Goal: Task Accomplishment & Management: Complete application form

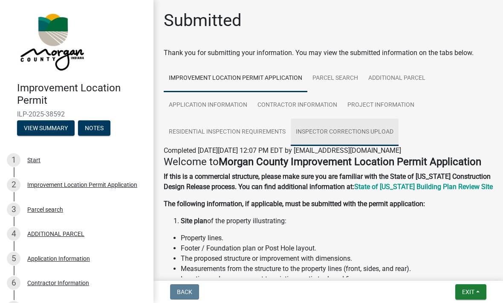
click at [352, 131] on link "Inspector Corrections Upload" at bounding box center [345, 132] width 108 height 27
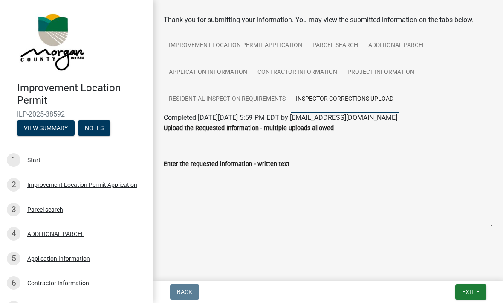
scroll to position [33, 0]
click at [249, 205] on textarea "Enter the requested information - written text" at bounding box center [328, 198] width 329 height 58
click at [276, 192] on textarea "Enter the requested information - written text" at bounding box center [328, 198] width 329 height 58
click at [292, 198] on textarea "Enter the requested information - written text" at bounding box center [328, 198] width 329 height 58
click at [291, 193] on textarea "Enter the requested information - written text" at bounding box center [328, 198] width 329 height 58
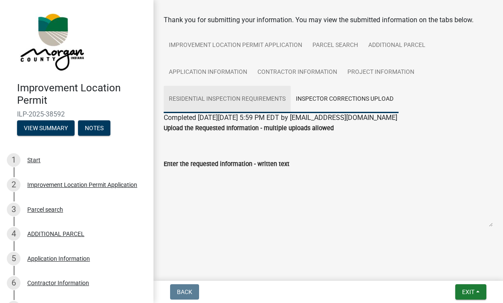
click at [248, 104] on link "Residential Inspection Requirements" at bounding box center [227, 99] width 127 height 27
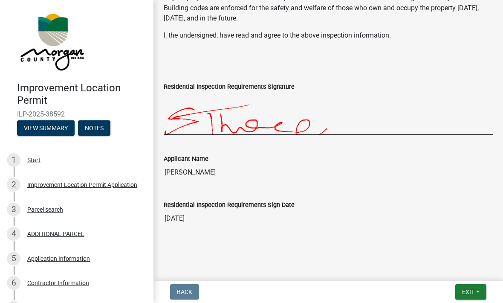
scroll to position [407, 0]
click at [467, 292] on span "Exit" at bounding box center [468, 291] width 12 height 7
click at [452, 262] on button "Save & Exit" at bounding box center [453, 269] width 68 height 20
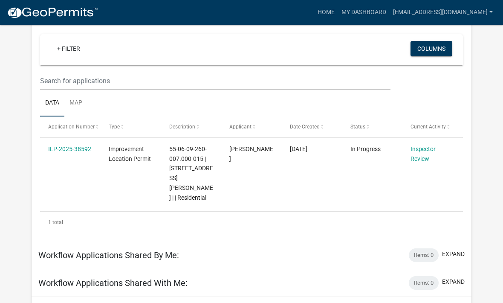
scroll to position [74, 0]
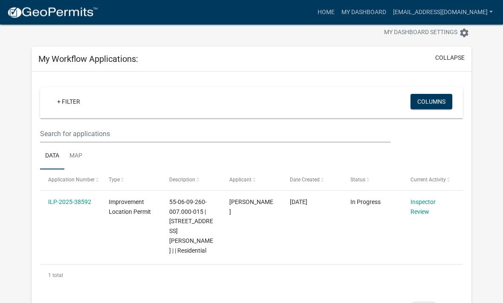
scroll to position [21, 0]
click at [421, 212] on link "Inspector Review" at bounding box center [423, 206] width 25 height 17
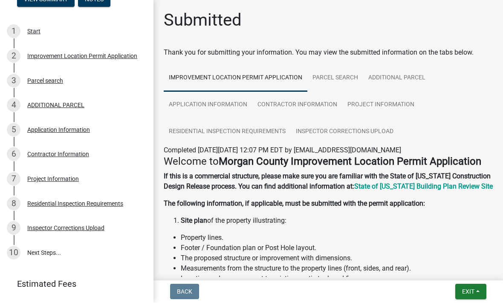
scroll to position [128, 0]
click at [37, 248] on link "10 Next Steps..." at bounding box center [77, 253] width 154 height 25
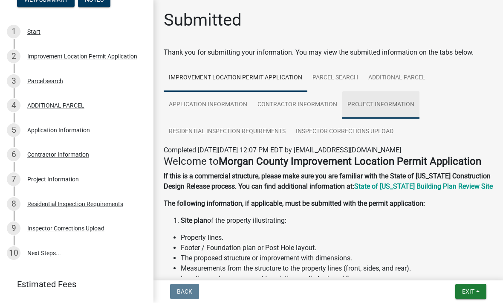
click at [386, 105] on link "Project Information" at bounding box center [380, 105] width 77 height 27
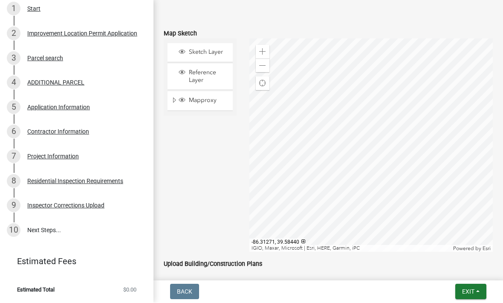
scroll to position [150, 0]
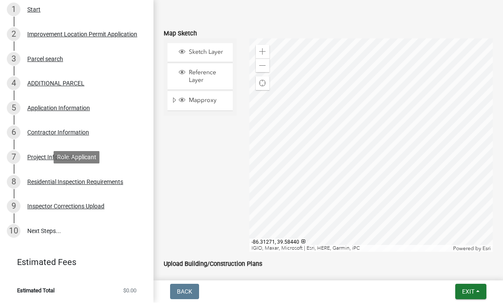
click at [106, 180] on div "Residential Inspection Requirements" at bounding box center [75, 182] width 96 height 6
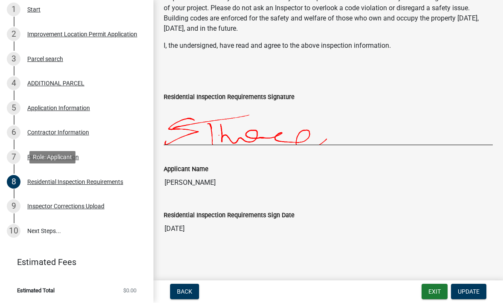
scroll to position [273, 0]
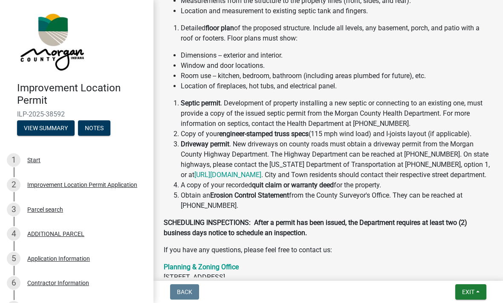
scroll to position [268, 0]
click at [103, 130] on button "Notes" at bounding box center [94, 127] width 32 height 15
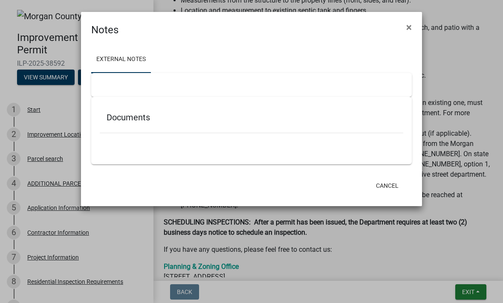
click at [164, 81] on div at bounding box center [251, 85] width 321 height 24
click at [182, 116] on h5 "Documents" at bounding box center [252, 117] width 290 height 10
click at [165, 142] on ul at bounding box center [252, 145] width 304 height 7
click at [164, 88] on div at bounding box center [251, 85] width 321 height 24
click at [133, 61] on link "External Notes" at bounding box center [121, 59] width 60 height 27
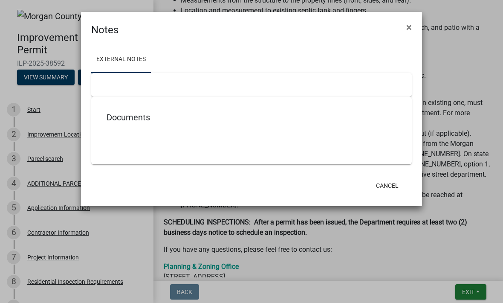
click at [171, 88] on div at bounding box center [251, 85] width 321 height 24
click at [181, 148] on ul at bounding box center [252, 145] width 304 height 7
click at [179, 84] on div at bounding box center [251, 85] width 321 height 24
click at [151, 118] on h5 "Documents" at bounding box center [252, 117] width 290 height 10
click at [154, 145] on ul at bounding box center [252, 145] width 304 height 7
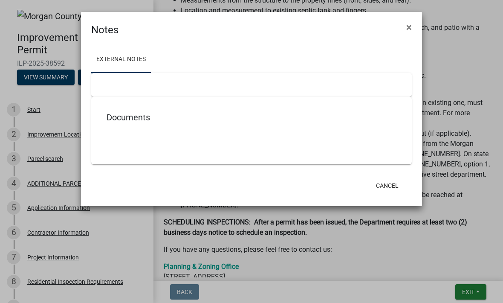
click at [205, 84] on div at bounding box center [251, 85] width 321 height 24
click at [136, 68] on link "External Notes" at bounding box center [121, 59] width 60 height 27
click at [129, 64] on link "External Notes" at bounding box center [121, 59] width 60 height 27
click at [132, 61] on link "External Notes" at bounding box center [121, 59] width 60 height 27
click at [135, 81] on div at bounding box center [251, 85] width 321 height 24
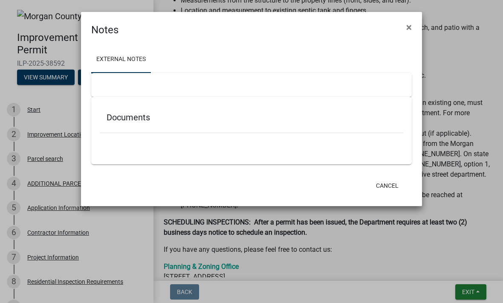
click at [169, 86] on div at bounding box center [251, 85] width 321 height 24
click at [408, 25] on span "×" at bounding box center [409, 27] width 6 height 12
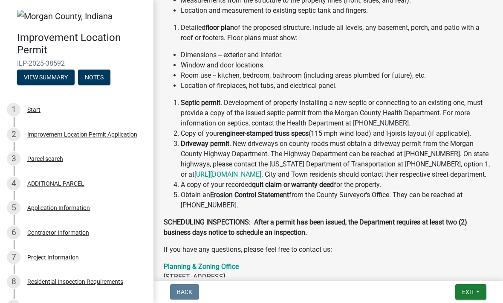
click at [53, 72] on button "View Summary" at bounding box center [46, 77] width 58 height 15
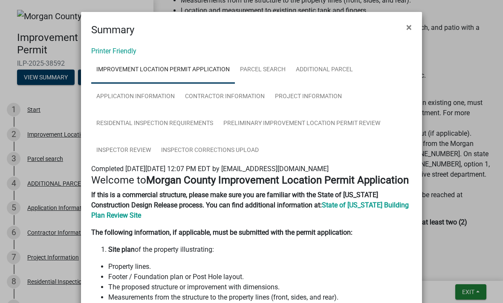
scroll to position [0, 0]
click at [409, 22] on span "×" at bounding box center [409, 27] width 6 height 12
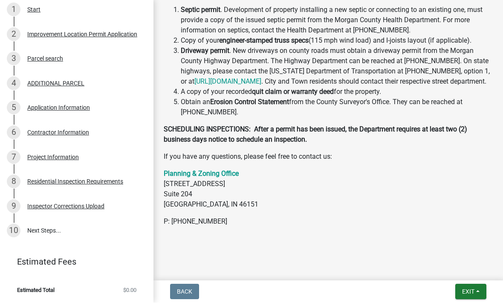
scroll to position [99, 0]
click at [65, 151] on div "7 Project Information" at bounding box center [73, 158] width 133 height 14
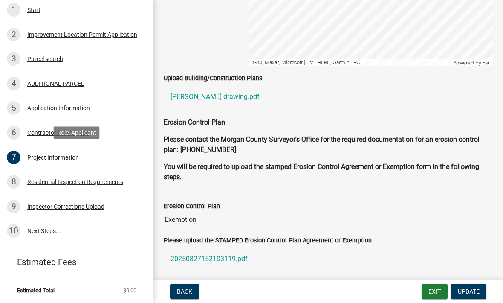
scroll to position [1608, 0]
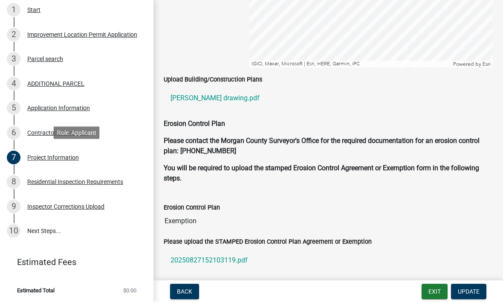
click at [59, 155] on div "Project Information" at bounding box center [53, 158] width 52 height 6
click at [43, 227] on link "10 Next Steps..." at bounding box center [77, 231] width 154 height 25
click at [79, 204] on div "Inspector Corrections Upload" at bounding box center [65, 207] width 77 height 6
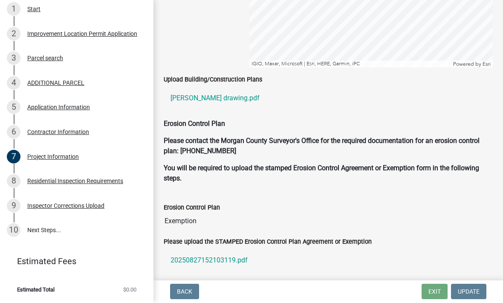
scroll to position [99, 0]
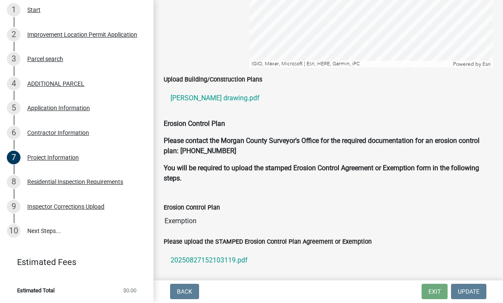
click at [88, 179] on div "Residential Inspection Requirements" at bounding box center [75, 182] width 96 height 6
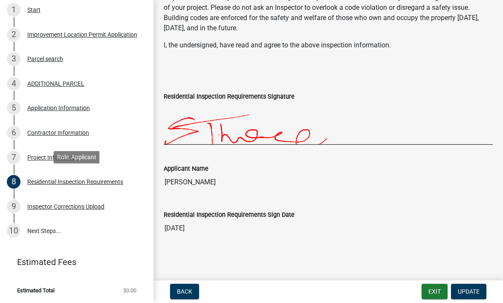
scroll to position [289, 0]
click at [46, 227] on link "10 Next Steps..." at bounding box center [77, 231] width 154 height 25
click at [16, 230] on div "10" at bounding box center [14, 231] width 14 height 14
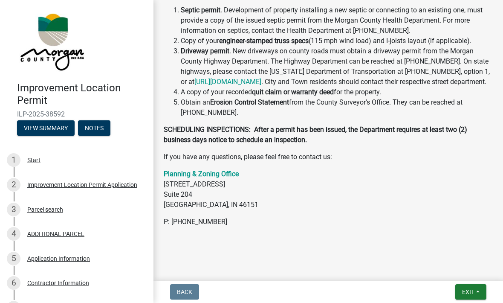
scroll to position [393, 0]
click at [194, 244] on div at bounding box center [328, 239] width 329 height 10
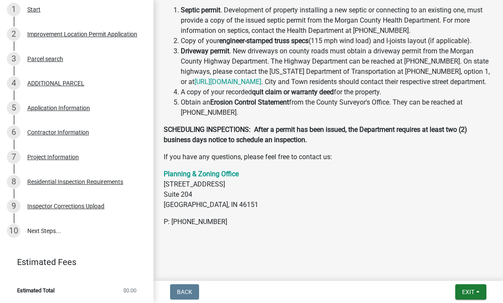
scroll to position [150, 0]
click at [43, 230] on link "10 Next Steps..." at bounding box center [77, 231] width 154 height 25
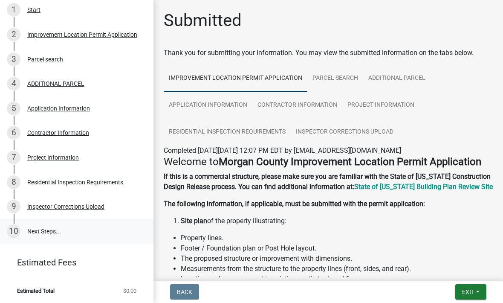
scroll to position [0, 0]
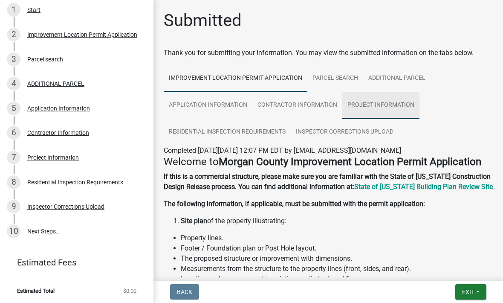
click at [392, 102] on link "Project Information" at bounding box center [380, 105] width 77 height 27
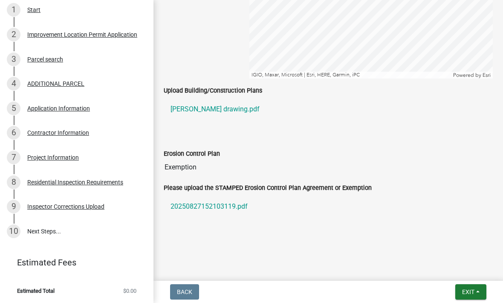
scroll to position [1486, 0]
click at [210, 132] on div at bounding box center [328, 133] width 342 height 7
click at [330, 134] on div at bounding box center [328, 133] width 342 height 7
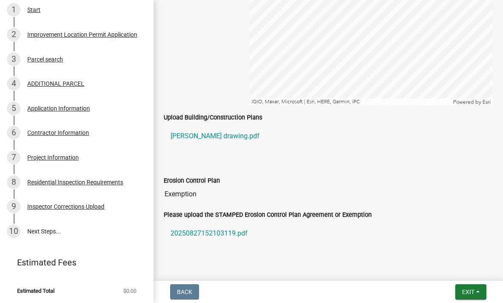
scroll to position [1456, 0]
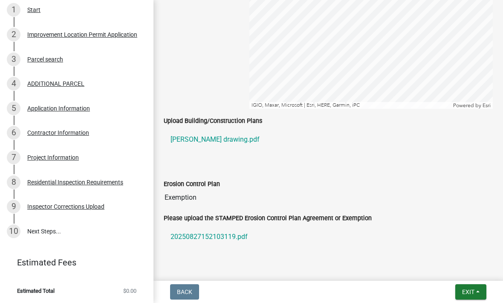
click at [296, 157] on div "Upload Building/Construction Plans [PERSON_NAME] drawing.pdf" at bounding box center [328, 138] width 342 height 44
click at [310, 133] on link "[PERSON_NAME] drawing.pdf" at bounding box center [328, 139] width 329 height 20
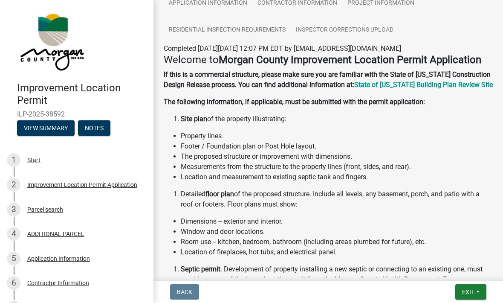
scroll to position [105, 0]
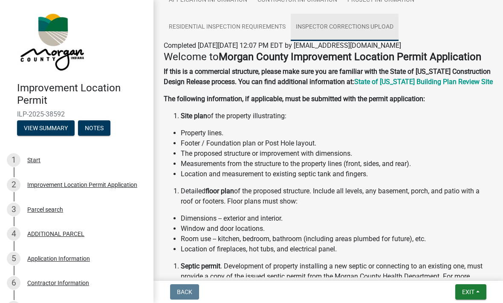
click at [386, 25] on link "Inspector Corrections Upload" at bounding box center [345, 27] width 108 height 27
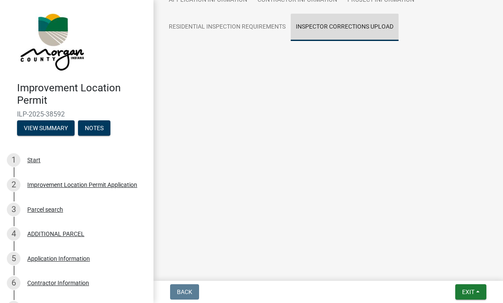
scroll to position [33, 0]
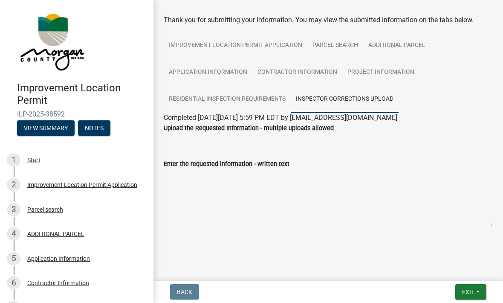
click at [242, 142] on div "Upload the Requested Information - multiple uploads allowed" at bounding box center [328, 135] width 342 height 24
click at [237, 198] on textarea "Enter the requested information - written text" at bounding box center [328, 198] width 329 height 58
click at [252, 198] on textarea "Enter the requested information - written text" at bounding box center [328, 198] width 329 height 58
click at [264, 194] on textarea "Enter the requested information - written text" at bounding box center [328, 198] width 329 height 58
click at [263, 193] on textarea "Enter the requested information - written text" at bounding box center [328, 198] width 329 height 58
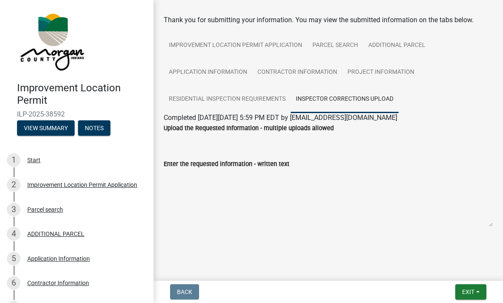
click at [307, 193] on textarea "Enter the requested information - written text" at bounding box center [328, 198] width 329 height 58
click at [115, 37] on link at bounding box center [73, 41] width 133 height 68
click at [258, 191] on textarea "Enter the requested information - written text" at bounding box center [328, 198] width 329 height 58
click at [263, 193] on textarea "Enter the requested information - written text" at bounding box center [328, 198] width 329 height 58
click at [237, 182] on textarea "Enter the requested information - written text" at bounding box center [328, 198] width 329 height 58
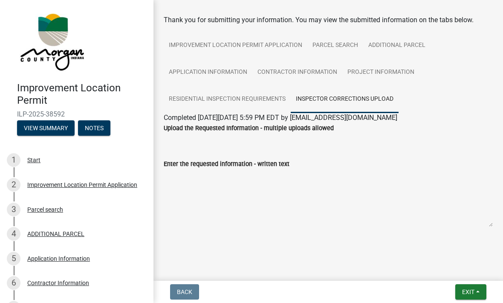
click at [262, 196] on textarea "Enter the requested information - written text" at bounding box center [328, 198] width 329 height 58
click at [234, 188] on textarea "Enter the requested information - written text" at bounding box center [328, 198] width 329 height 58
click at [223, 194] on textarea "Enter the requested information - written text" at bounding box center [328, 198] width 329 height 58
click at [223, 191] on textarea "Enter the requested information - written text" at bounding box center [328, 198] width 329 height 58
click at [265, 177] on textarea "Enter the requested information - written text" at bounding box center [328, 198] width 329 height 58
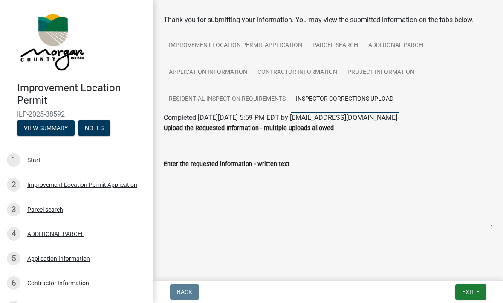
click at [256, 131] on label "Upload the Requested Information - multiple uploads allowed" at bounding box center [249, 128] width 170 height 6
click at [254, 124] on div "Upload the Requested Information - multiple uploads allowed" at bounding box center [328, 128] width 329 height 10
click at [249, 132] on div "Upload the Requested Information - multiple uploads allowed" at bounding box center [328, 128] width 329 height 10
click at [249, 184] on textarea "Enter the requested information - written text" at bounding box center [328, 198] width 329 height 58
click at [244, 193] on textarea "Enter the requested information - written text" at bounding box center [328, 198] width 329 height 58
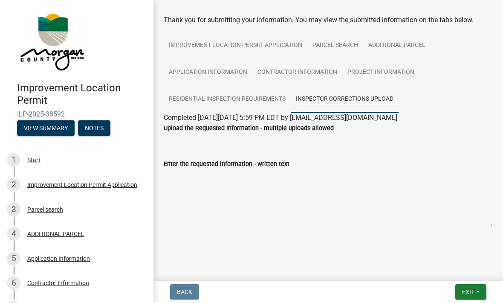
click at [247, 186] on textarea "Enter the requested information - written text" at bounding box center [328, 198] width 329 height 58
click at [245, 187] on textarea "Enter the requested information - written text" at bounding box center [328, 198] width 329 height 58
click at [409, 184] on textarea "Enter the requested information - written text" at bounding box center [328, 198] width 329 height 58
click at [318, 192] on textarea "Enter the requested information - written text" at bounding box center [328, 198] width 329 height 58
click at [315, 189] on textarea "Enter the requested information - written text" at bounding box center [328, 198] width 329 height 58
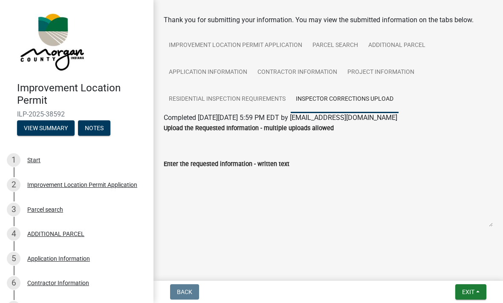
click at [322, 194] on textarea "Enter the requested information - written text" at bounding box center [328, 198] width 329 height 58
click at [323, 189] on textarea "Enter the requested information - written text" at bounding box center [328, 198] width 329 height 58
click at [325, 187] on textarea "Enter the requested information - written text" at bounding box center [328, 198] width 329 height 58
click at [279, 193] on textarea "Enter the requested information - written text" at bounding box center [328, 198] width 329 height 58
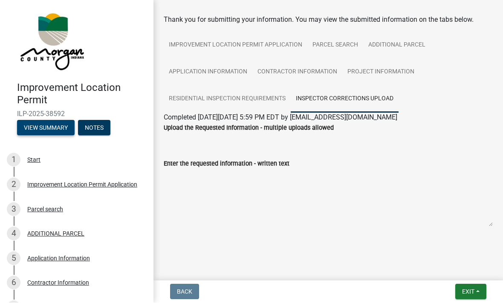
click at [58, 126] on button "View Summary" at bounding box center [46, 127] width 58 height 15
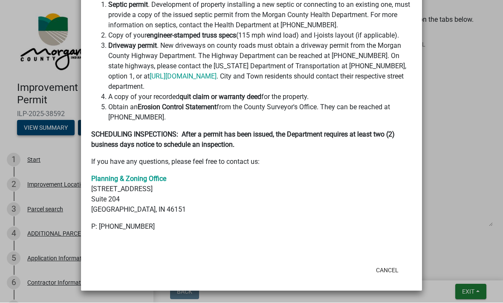
scroll to position [406, 0]
click at [466, 87] on ngb-modal-window "Summary × Printer Friendly Improvement Location Permit Application Parcel searc…" at bounding box center [251, 151] width 503 height 303
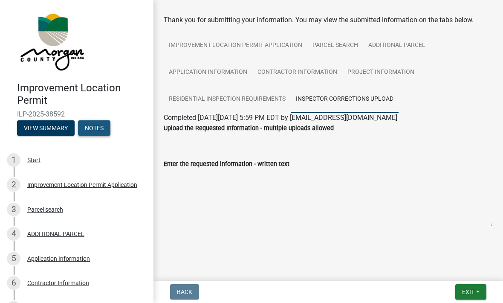
click at [97, 129] on button "Notes" at bounding box center [94, 127] width 32 height 15
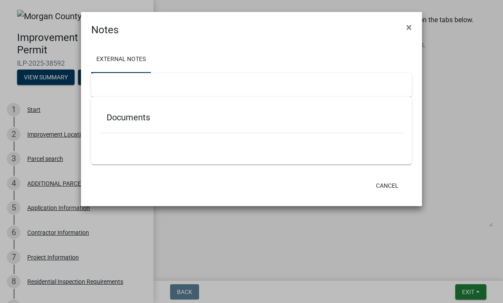
click at [159, 119] on h5 "Documents" at bounding box center [252, 117] width 290 height 10
click at [185, 89] on div at bounding box center [251, 85] width 321 height 24
click at [348, 239] on ngb-modal-window "Notes × External Notes Documents Cancel" at bounding box center [251, 151] width 503 height 303
click at [349, 234] on ngb-modal-window "Notes × External Notes Documents Cancel" at bounding box center [251, 151] width 503 height 303
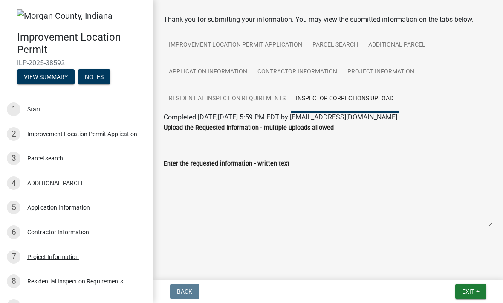
click at [373, 190] on textarea "Enter the requested information - written text" at bounding box center [328, 198] width 329 height 58
click at [473, 289] on span "Exit" at bounding box center [468, 291] width 12 height 7
click at [439, 246] on button "Save" at bounding box center [453, 249] width 68 height 20
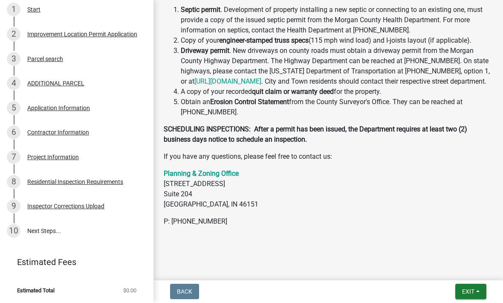
scroll to position [393, 0]
click at [468, 288] on span "Exit" at bounding box center [468, 291] width 12 height 7
click at [461, 266] on button "Save & Exit" at bounding box center [453, 269] width 68 height 20
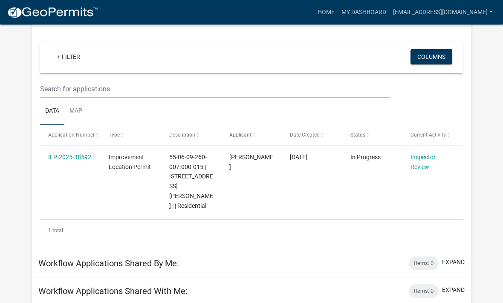
scroll to position [66, 0]
click at [72, 109] on link "Map" at bounding box center [75, 110] width 23 height 27
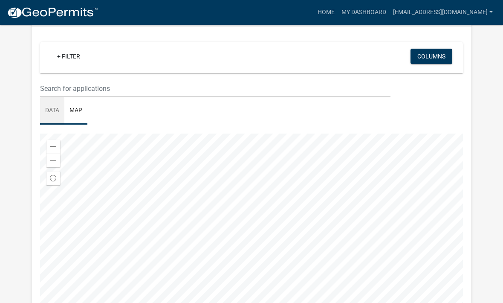
click at [47, 113] on link "Data" at bounding box center [52, 110] width 24 height 27
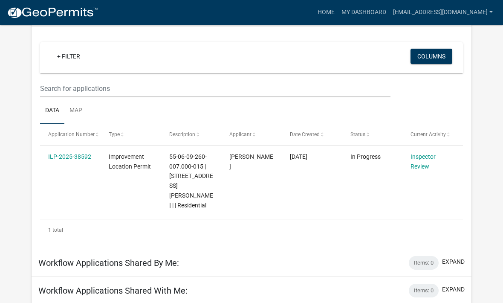
scroll to position [74, 0]
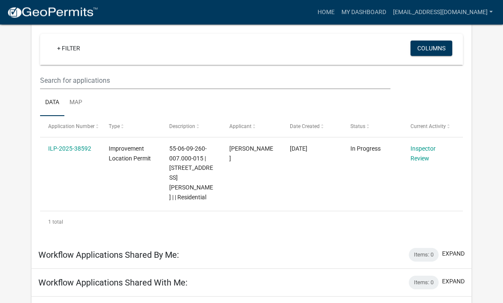
click at [453, 302] on button "expand" at bounding box center [453, 309] width 23 height 9
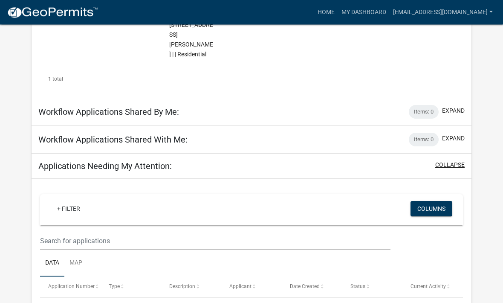
scroll to position [242, 0]
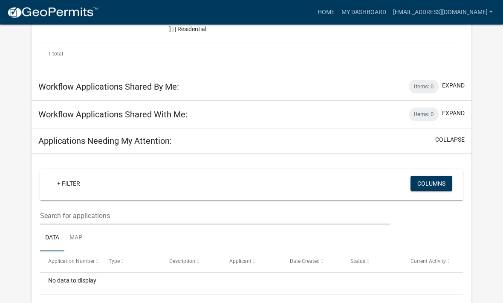
click at [107, 273] on div "No data to display" at bounding box center [251, 283] width 423 height 21
click at [140, 273] on div "No data to display" at bounding box center [251, 283] width 423 height 21
click at [88, 176] on div "+ Filter" at bounding box center [182, 184] width 277 height 17
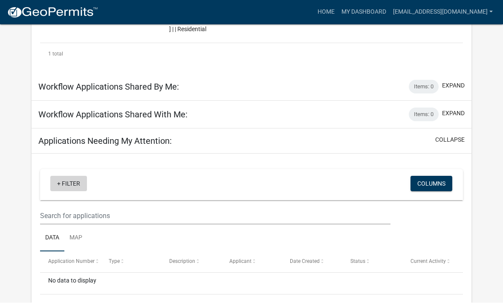
click at [76, 176] on link "+ Filter" at bounding box center [68, 183] width 37 height 15
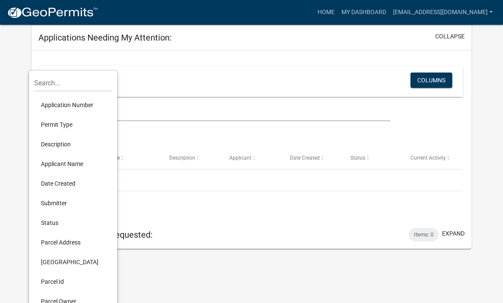
scroll to position [352, 0]
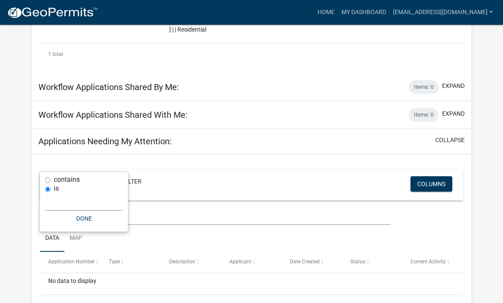
scroll to position [242, 0]
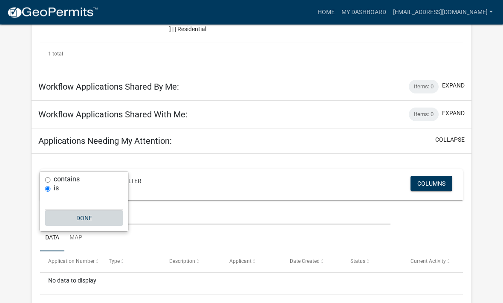
click at [81, 216] on button "Done" at bounding box center [84, 218] width 78 height 15
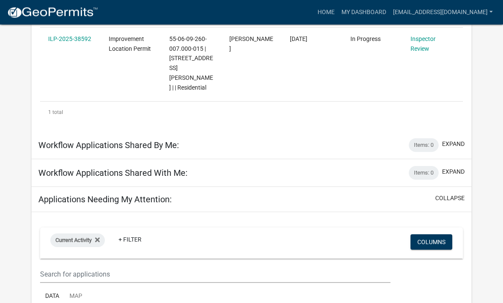
scroll to position [182, 0]
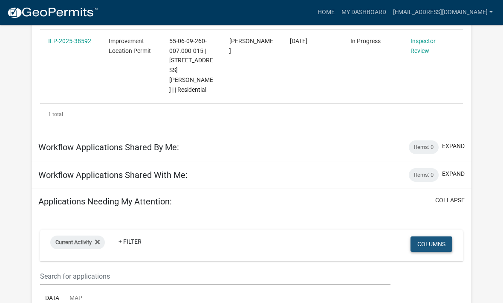
click at [429, 236] on button "Columns" at bounding box center [432, 243] width 42 height 15
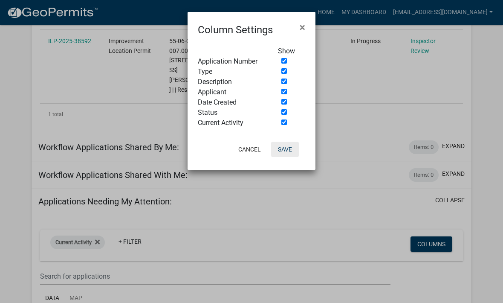
click at [285, 148] on button "Save" at bounding box center [285, 149] width 28 height 15
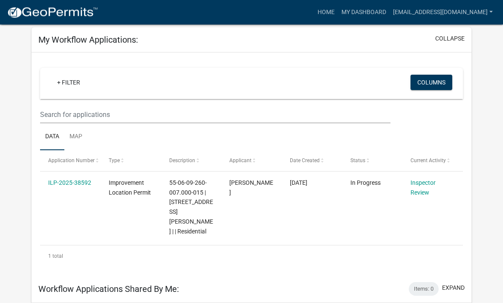
scroll to position [40, 0]
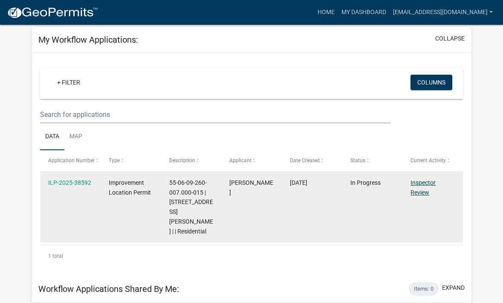
click at [427, 181] on link "Inspector Review" at bounding box center [423, 187] width 25 height 17
